Goal: Task Accomplishment & Management: Use online tool/utility

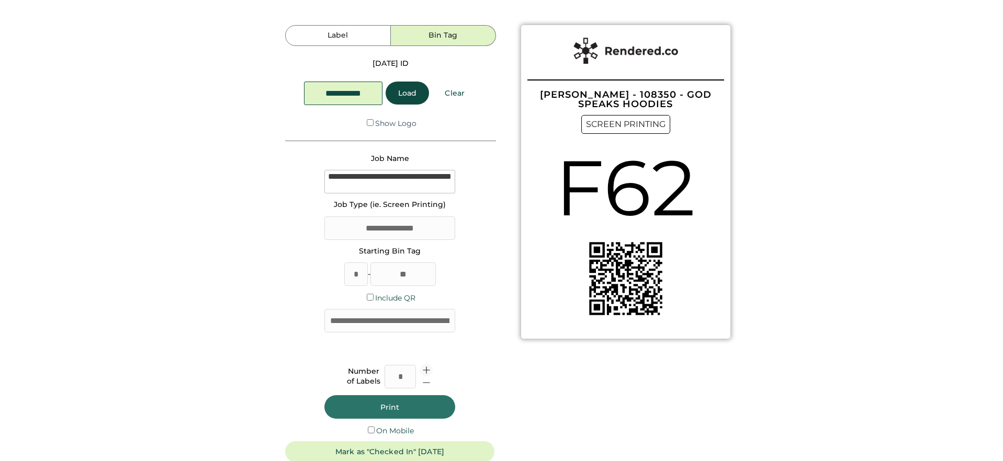
click at [428, 369] on icon at bounding box center [426, 370] width 9 height 9
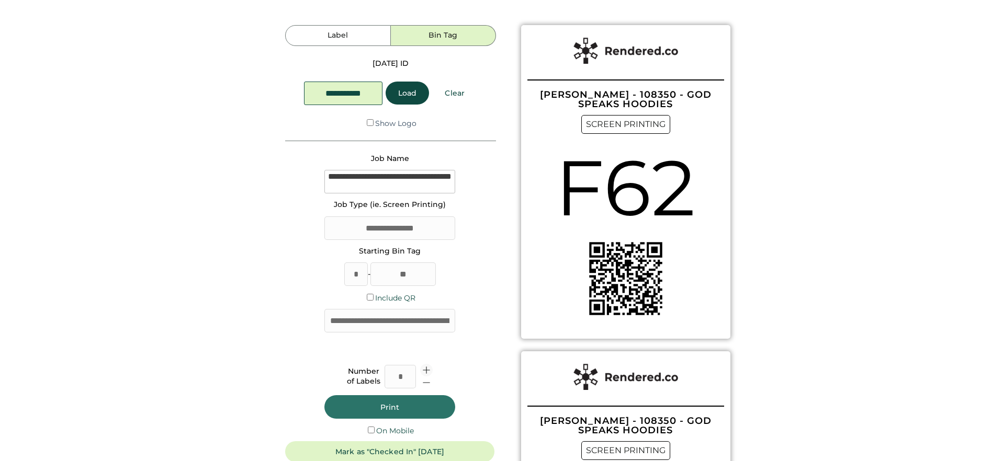
click at [428, 369] on icon at bounding box center [426, 370] width 9 height 9
type input "*"
click at [427, 404] on button "Print" at bounding box center [389, 407] width 131 height 24
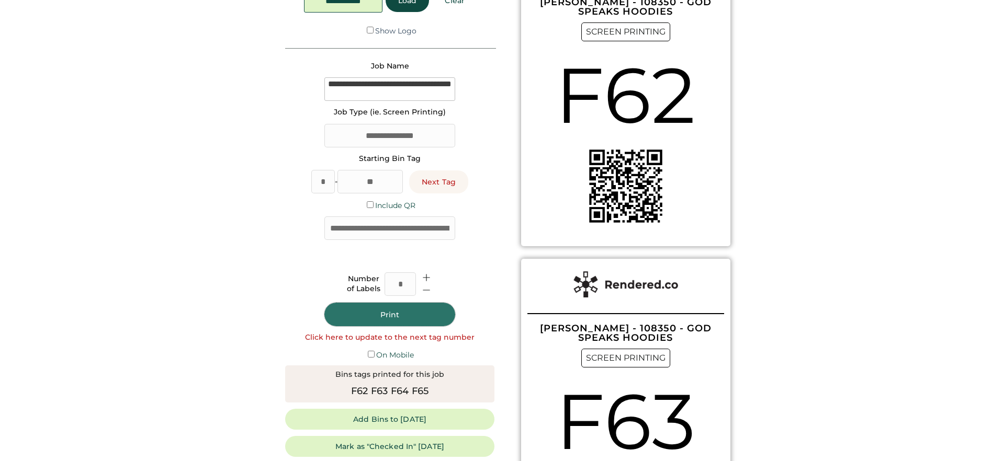
scroll to position [99, 0]
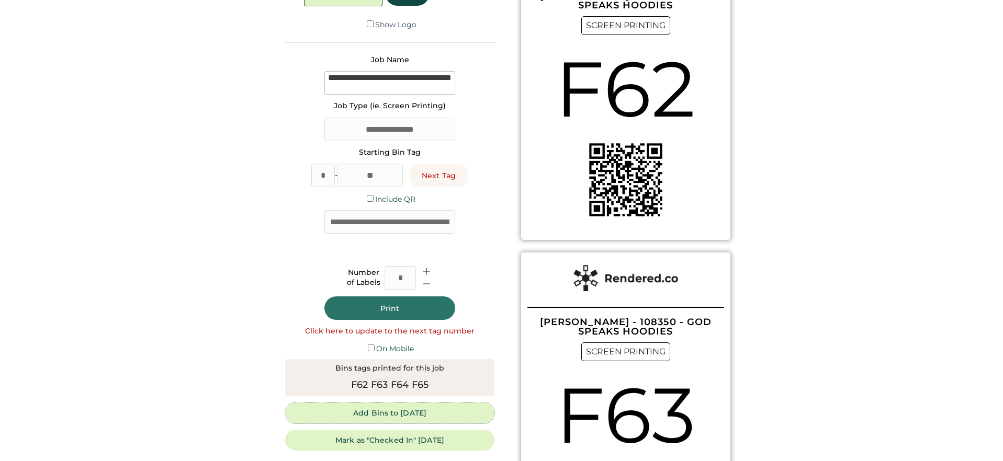
click at [415, 414] on button "Add Bins to [DATE]" at bounding box center [389, 413] width 209 height 21
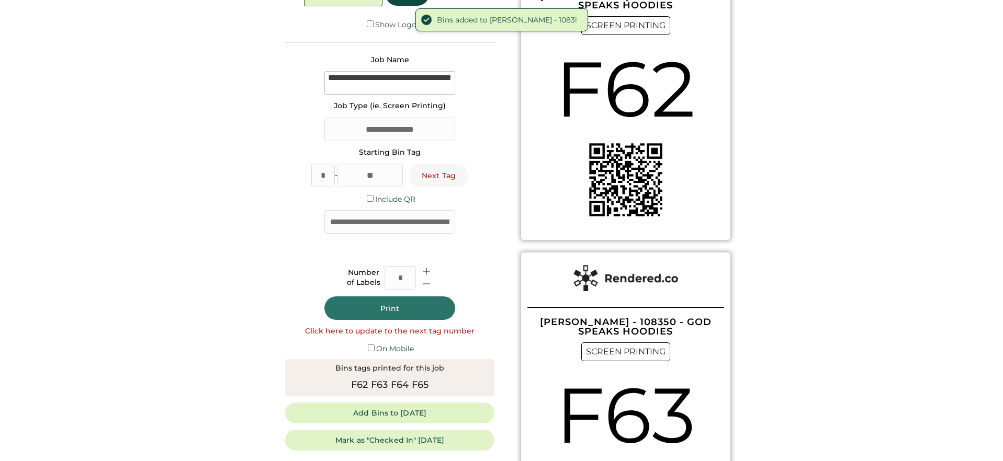
click at [449, 178] on button "Next Tag" at bounding box center [438, 175] width 59 height 23
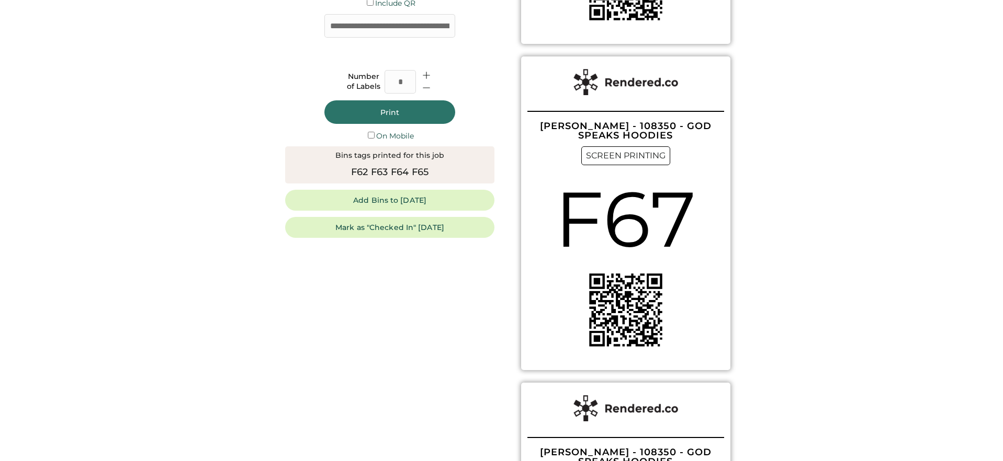
scroll to position [297, 0]
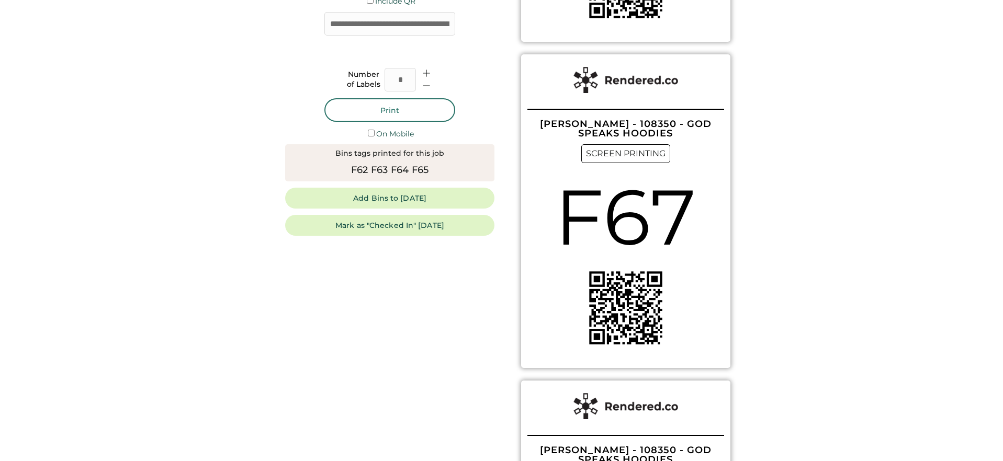
click at [365, 107] on button "Print" at bounding box center [389, 110] width 131 height 24
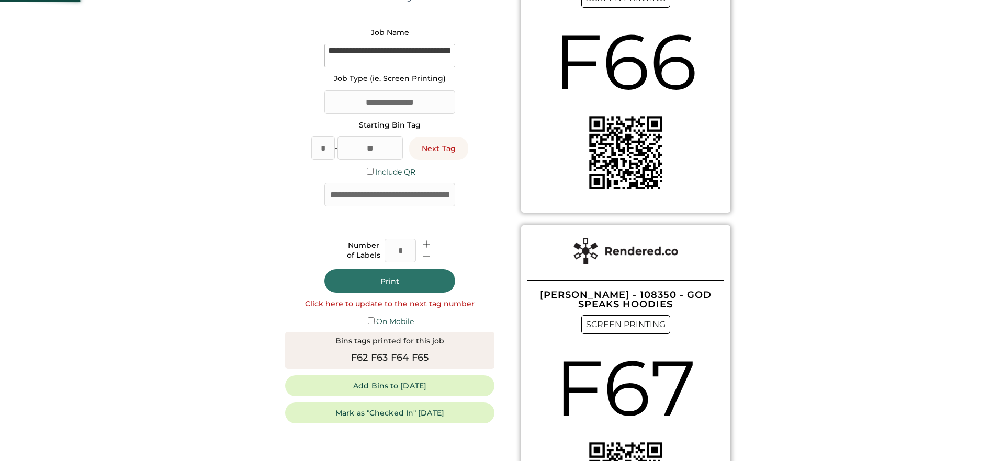
scroll to position [125, 0]
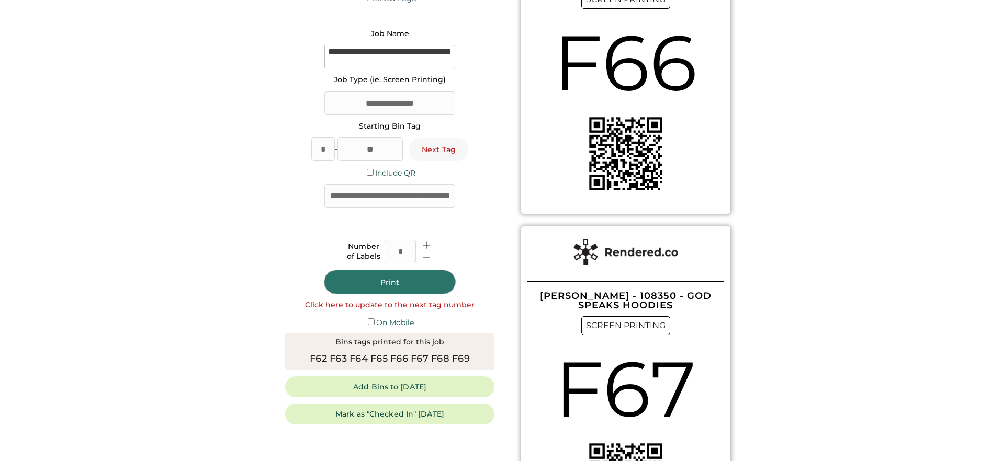
click at [437, 154] on button "Next Tag" at bounding box center [438, 149] width 59 height 23
type input "**"
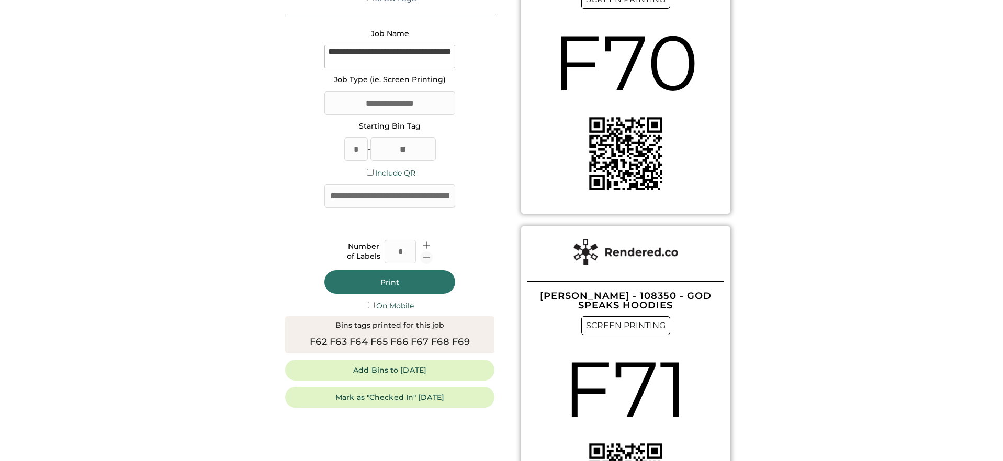
click at [427, 257] on icon at bounding box center [426, 257] width 9 height 9
type input "*"
click at [366, 275] on button "Print" at bounding box center [389, 282] width 131 height 24
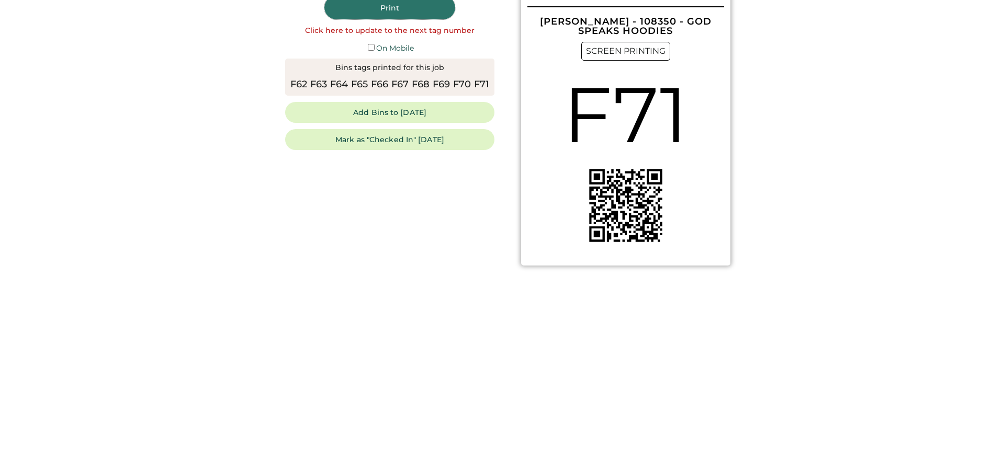
scroll to position [430, 0]
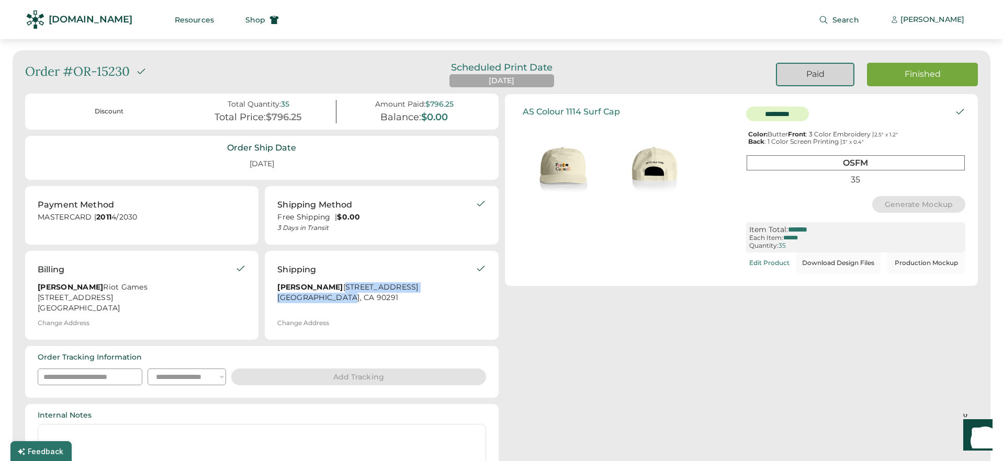
drag, startPoint x: 302, startPoint y: 302, endPoint x: 273, endPoint y: 293, distance: 30.8
click at [273, 293] on div "Shipping Brittany Kagan 1023 Pleasant View Avenue Venice, CA 90291 Change Addre…" at bounding box center [381, 295] width 233 height 89
click at [271, 121] on div "$796.25" at bounding box center [284, 118] width 36 height 12
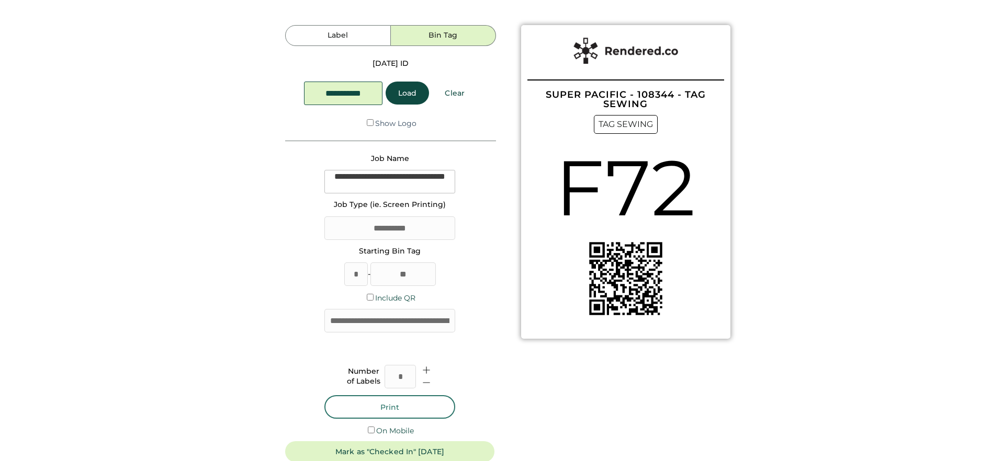
click at [392, 407] on button "Print" at bounding box center [389, 407] width 131 height 24
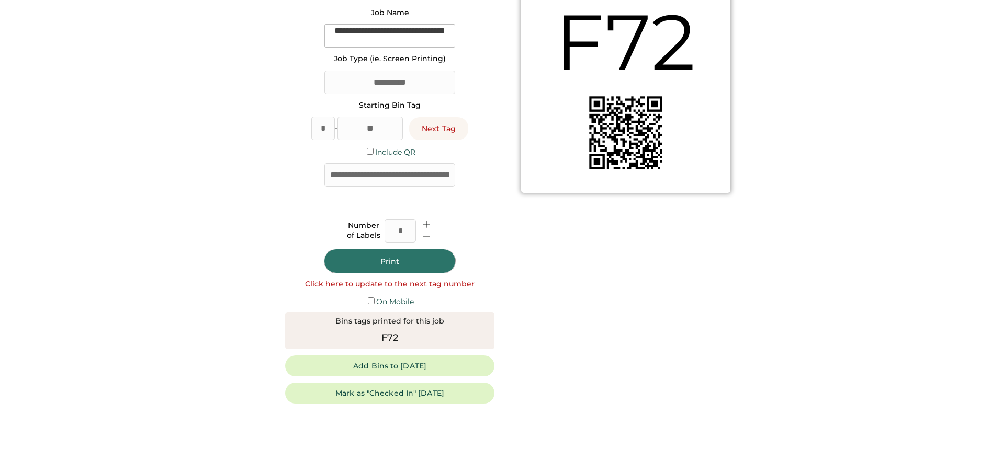
scroll to position [145, 0]
click at [388, 369] on button "Add Bins to [DATE]" at bounding box center [389, 367] width 209 height 21
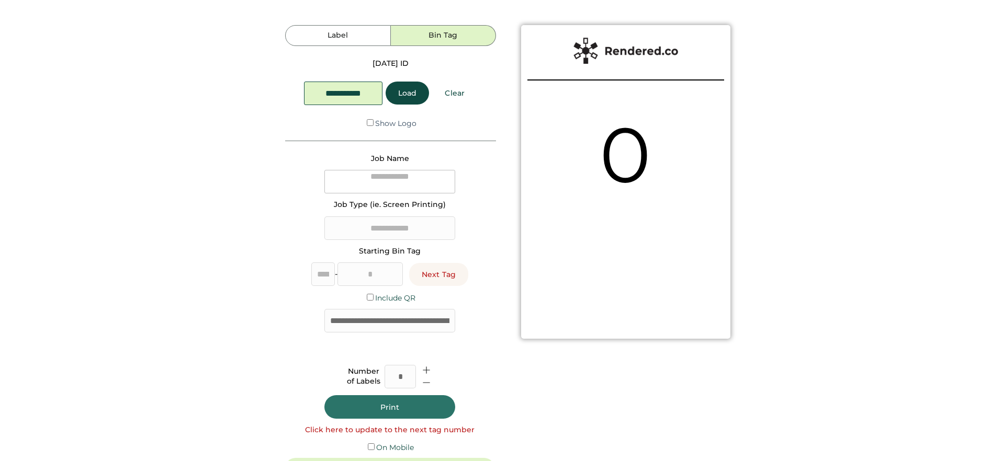
type input "*"
type input "**"
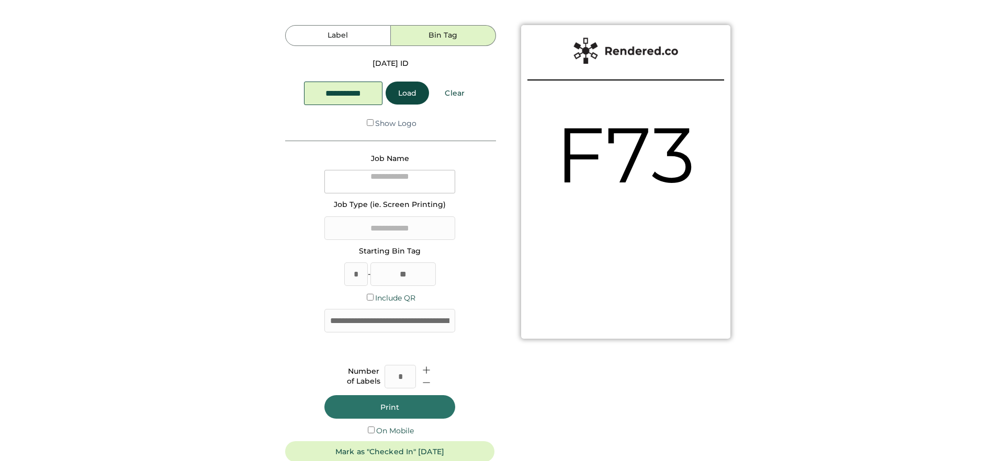
type textarea "**********"
type input "**********"
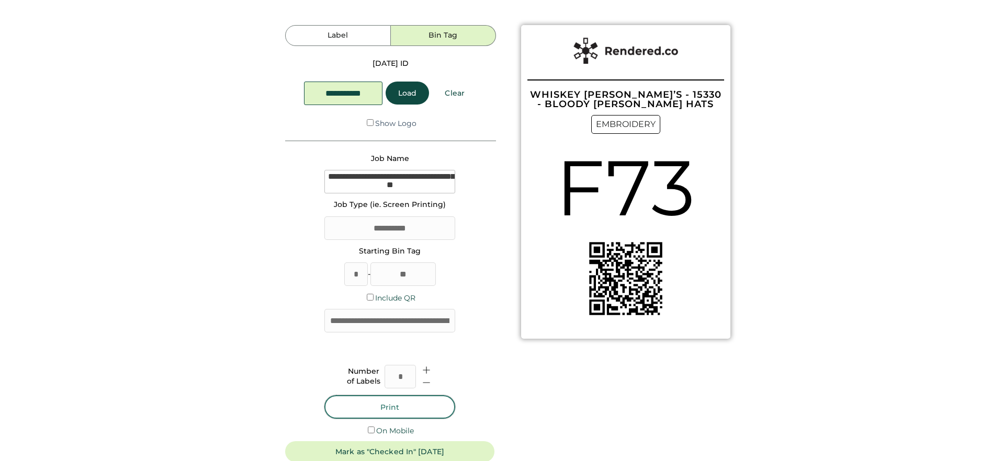
click at [422, 406] on button "Print" at bounding box center [389, 407] width 131 height 24
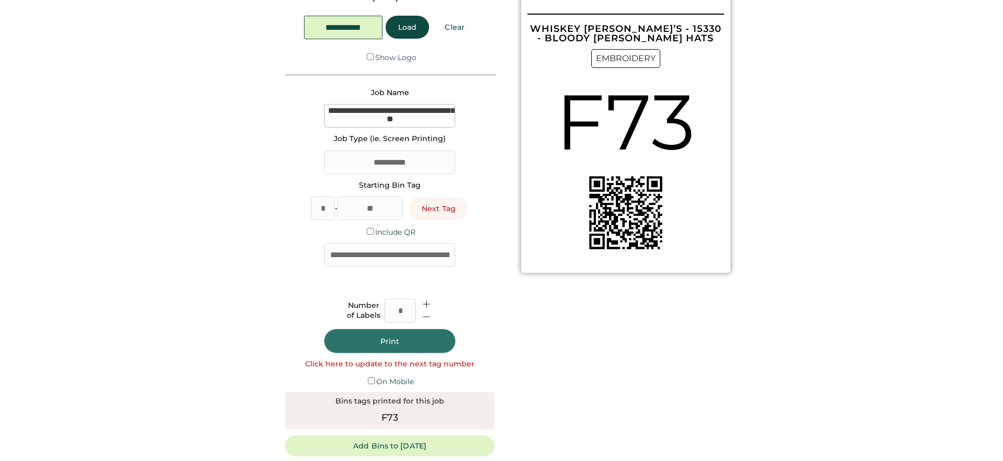
scroll to position [130, 0]
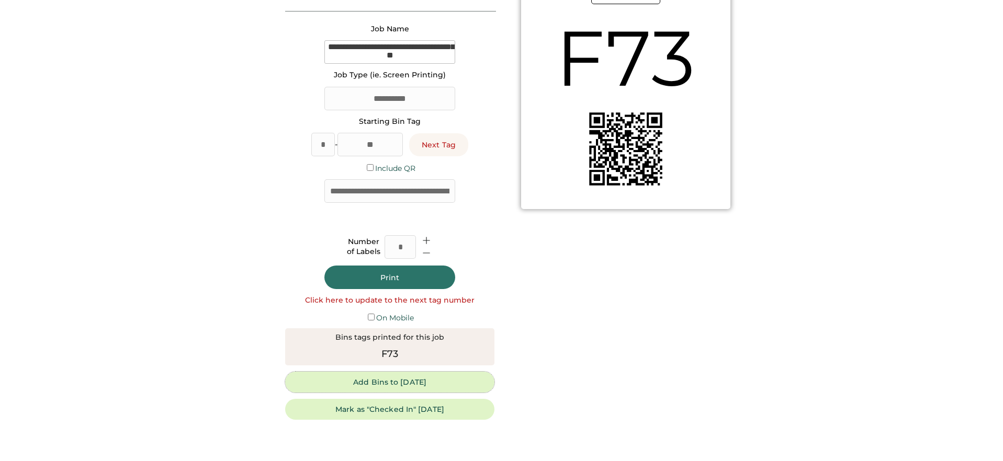
click at [364, 383] on button "Add Bins to [DATE]" at bounding box center [389, 382] width 209 height 21
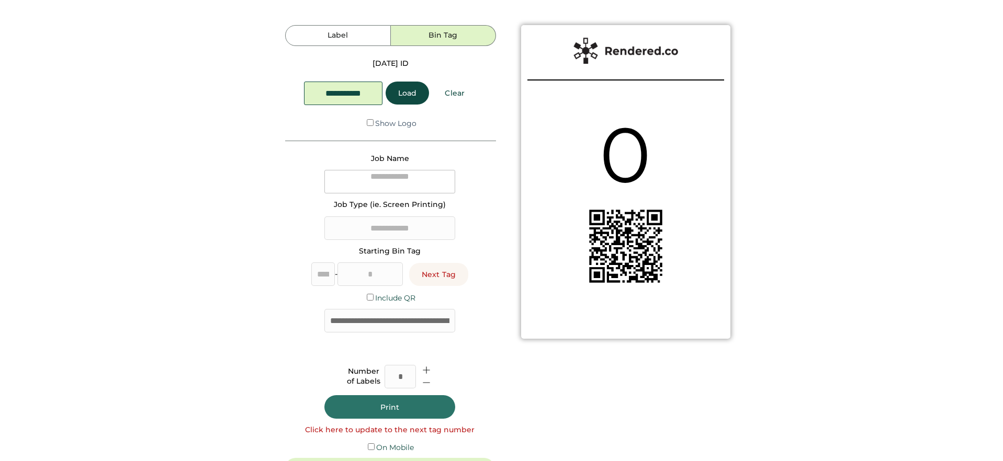
type textarea "**********"
type input "**********"
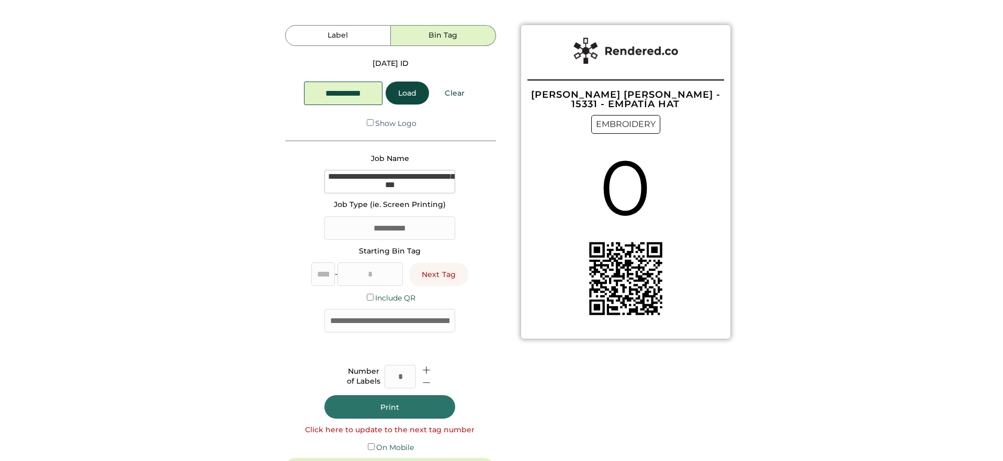
type input "*"
type input "**"
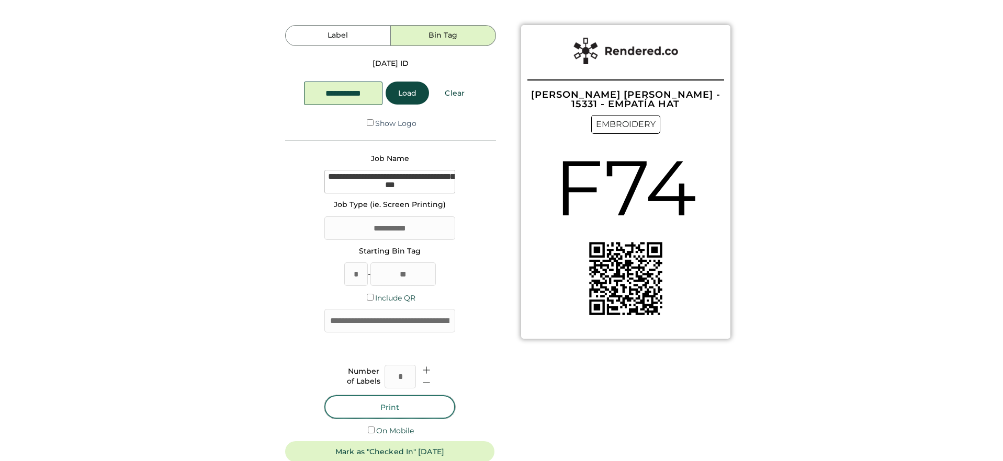
click at [391, 411] on button "Print" at bounding box center [389, 407] width 131 height 24
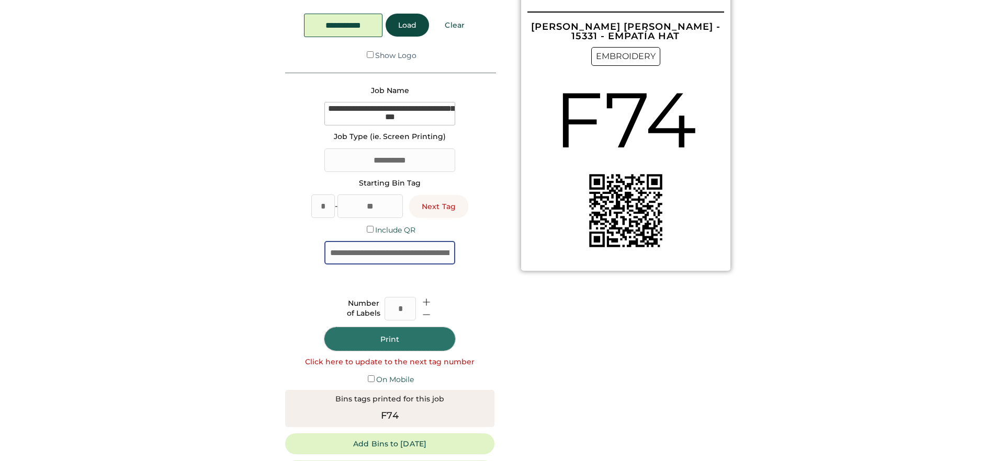
scroll to position [71, 0]
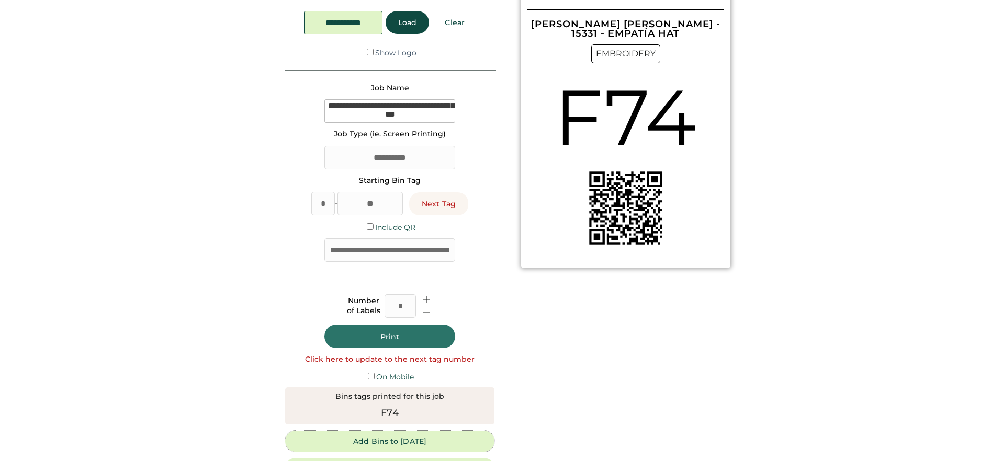
click at [392, 446] on button "Add Bins to [DATE]" at bounding box center [389, 441] width 209 height 21
